Goal: Task Accomplishment & Management: Manage account settings

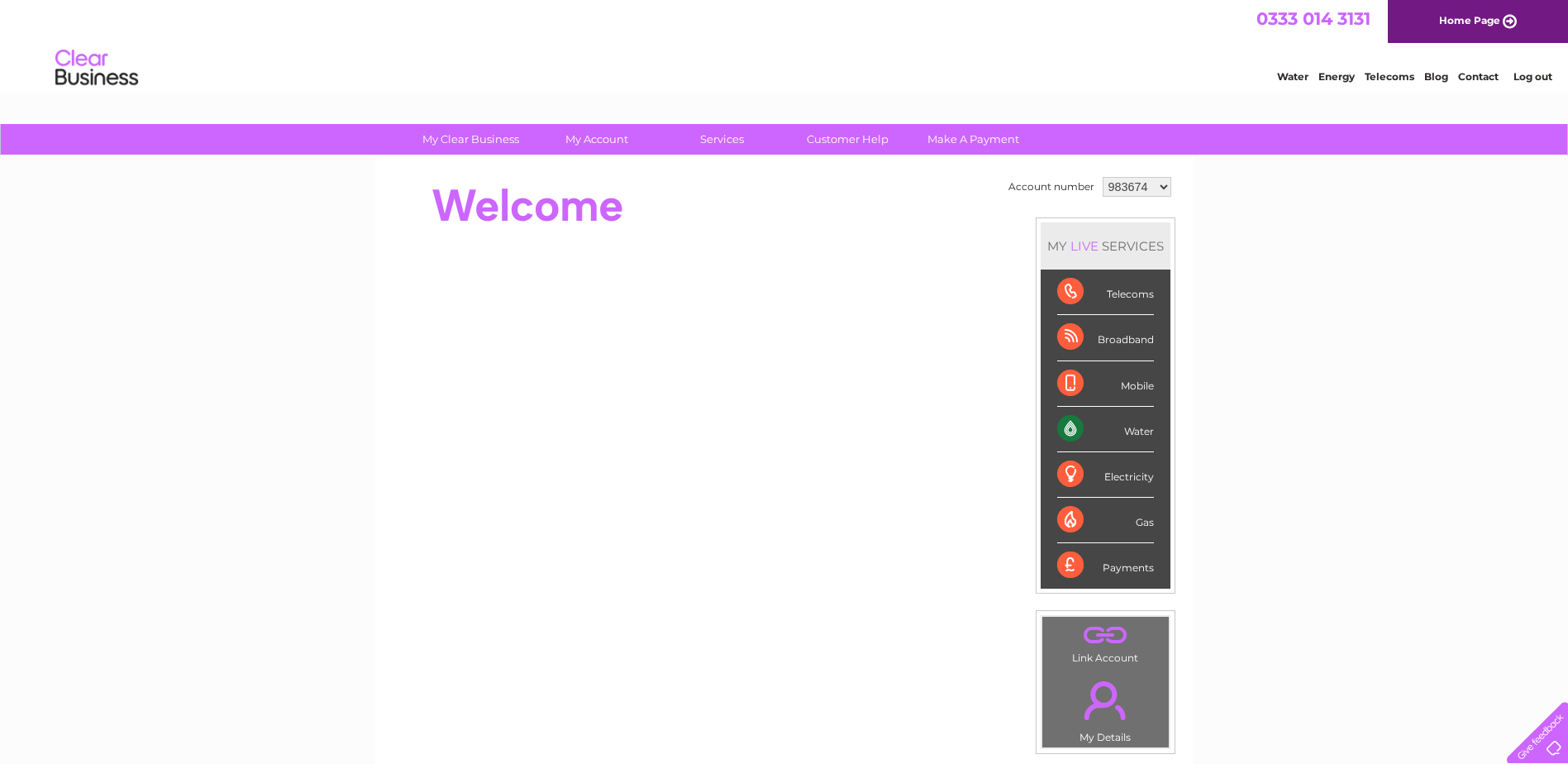
click at [1154, 189] on select "983674 1098500" at bounding box center [1137, 186] width 69 height 20
select select "1098500"
click at [1103, 176] on select "983674 1098500" at bounding box center [1137, 186] width 69 height 20
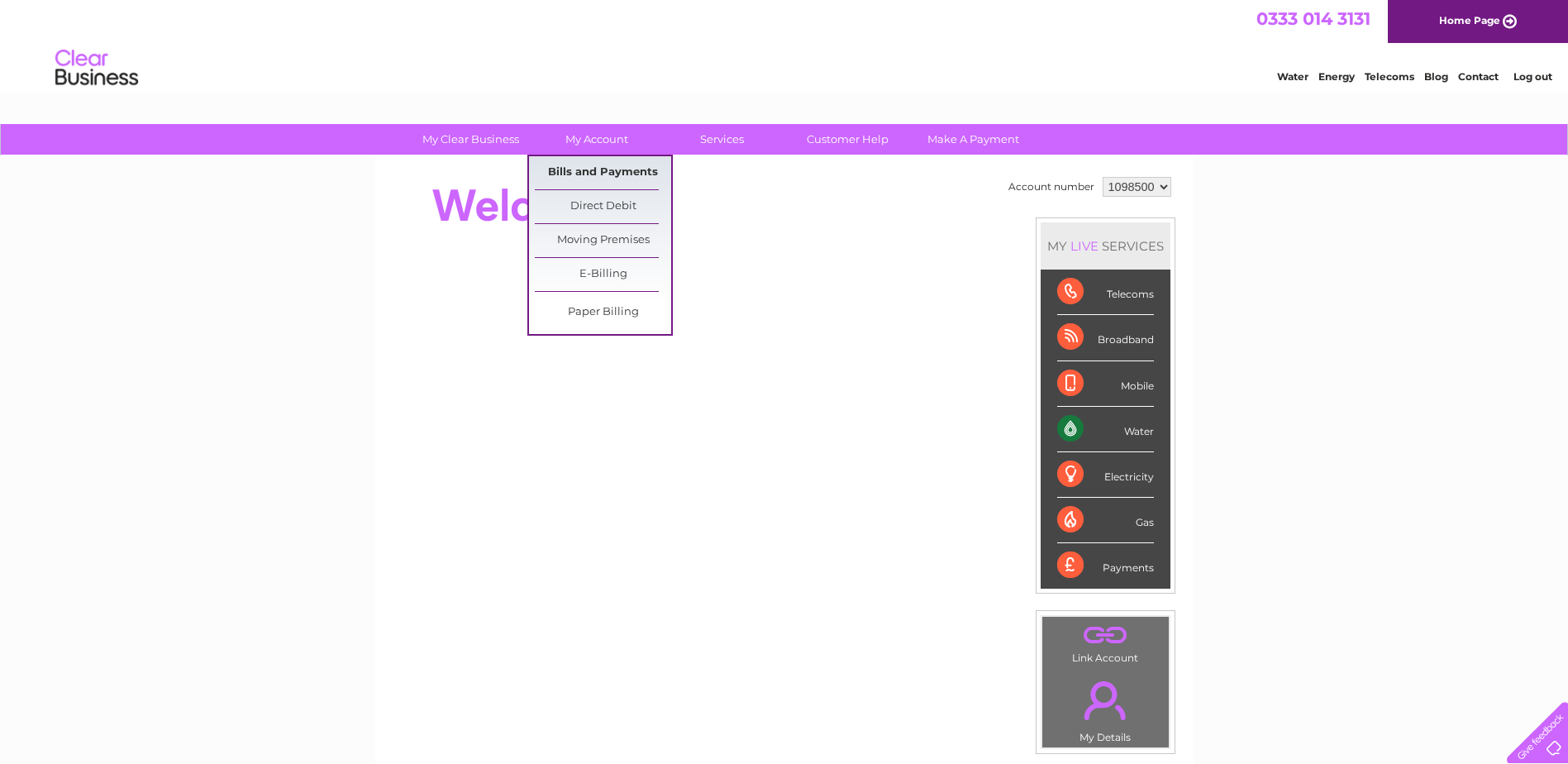
click at [610, 169] on link "Bills and Payments" at bounding box center [603, 173] width 137 height 33
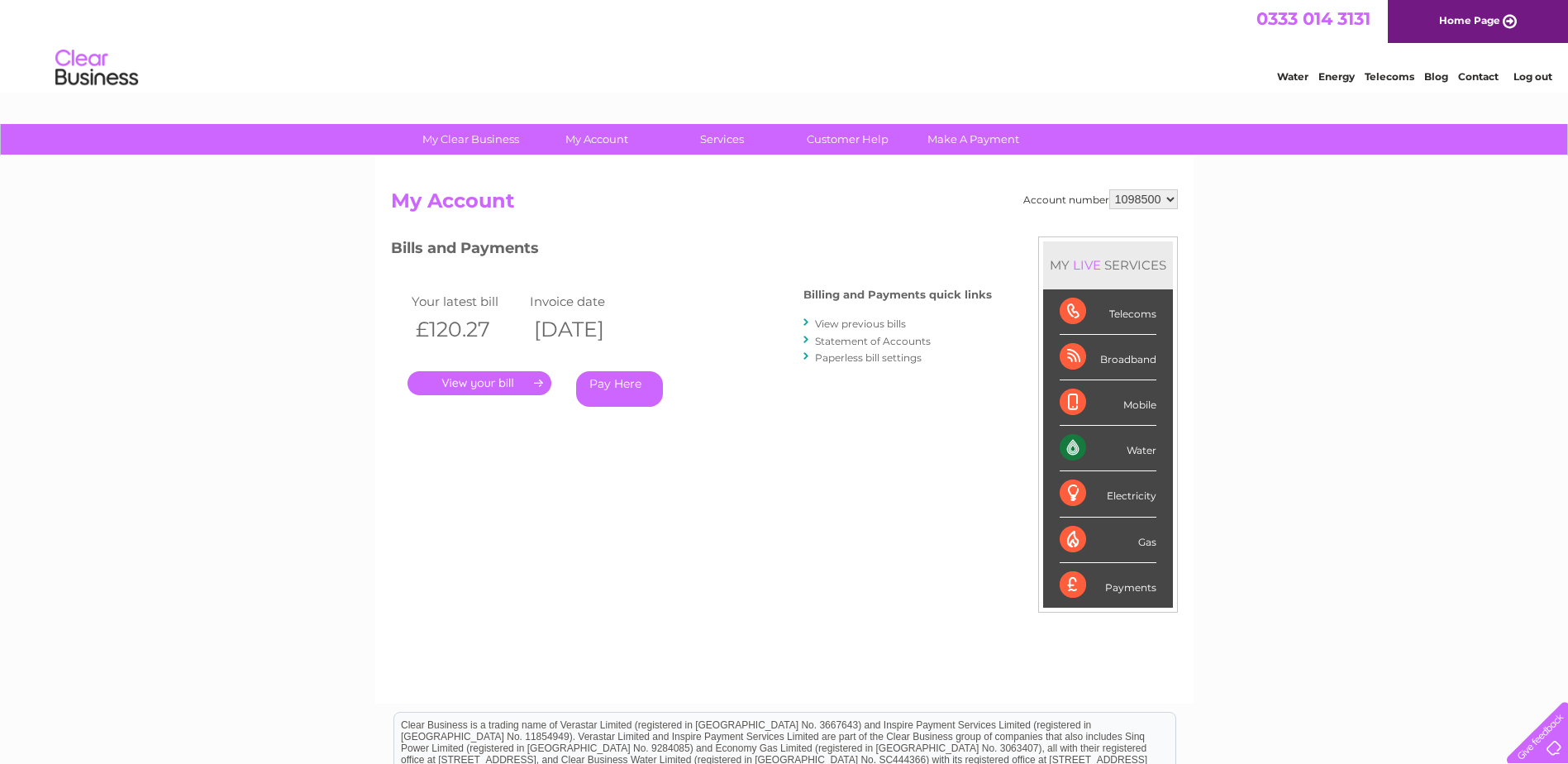
click at [500, 382] on link "." at bounding box center [480, 383] width 144 height 24
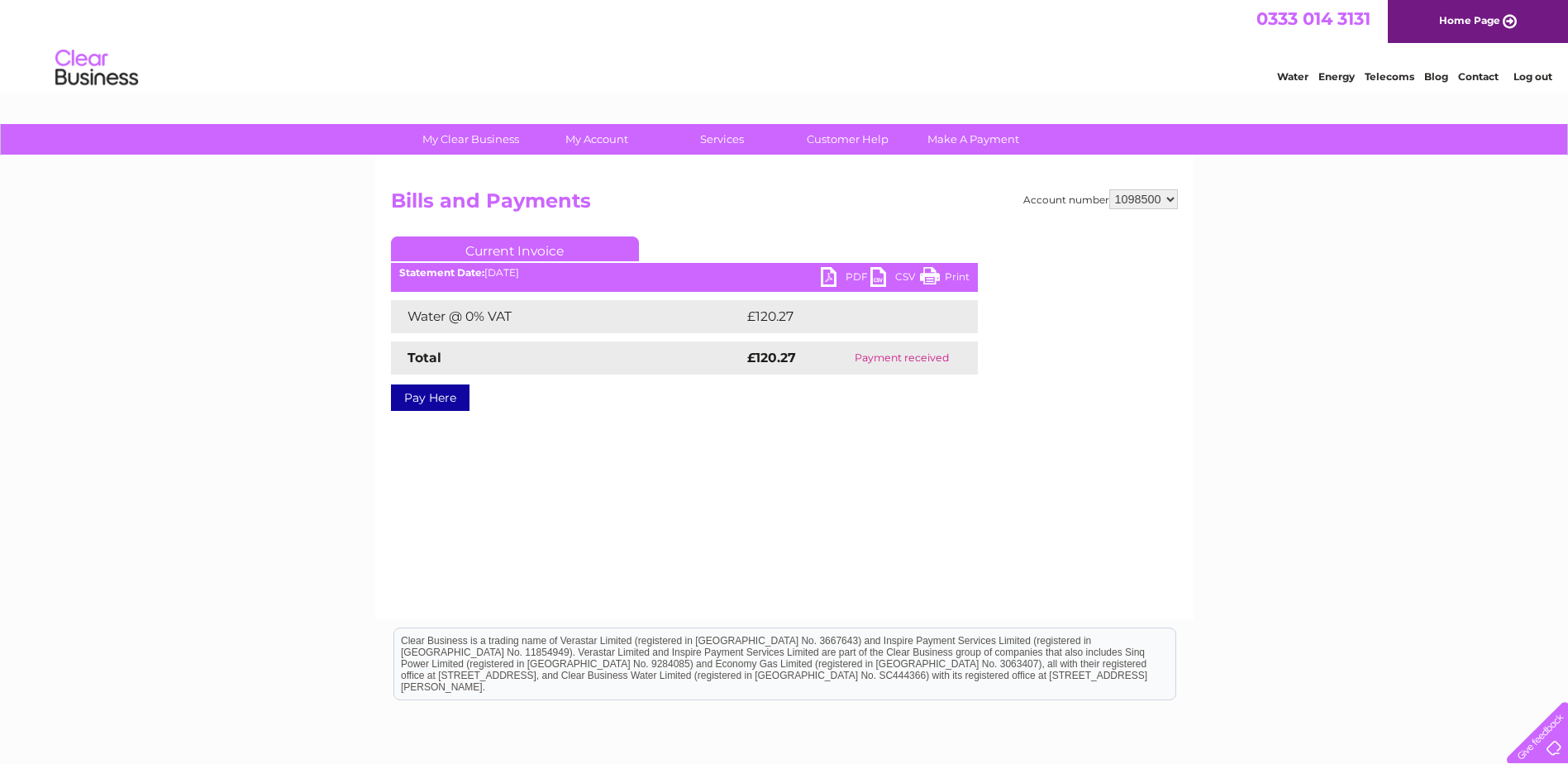
click at [829, 280] on link "PDF" at bounding box center [845, 278] width 50 height 24
